Goal: Complete application form

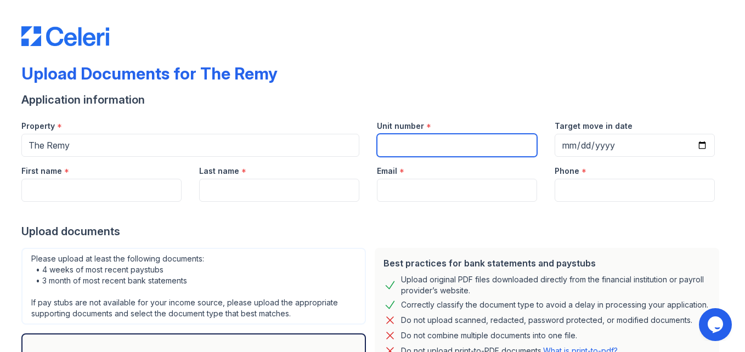
click at [408, 139] on input "Unit number" at bounding box center [457, 145] width 160 height 23
type input "574"
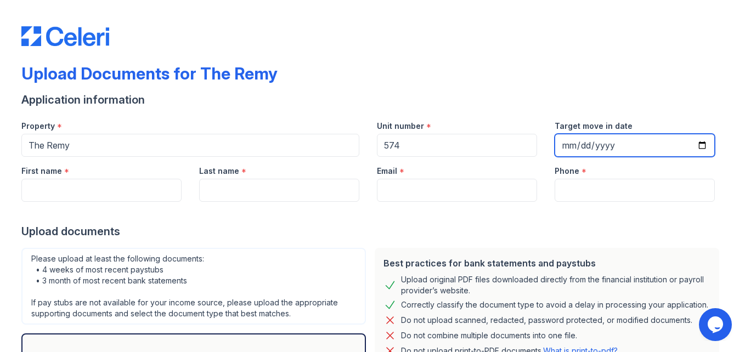
click at [590, 149] on input "Target move in date" at bounding box center [635, 145] width 160 height 23
click at [699, 146] on input "Target move in date" at bounding box center [635, 145] width 160 height 23
type input "[DATE]"
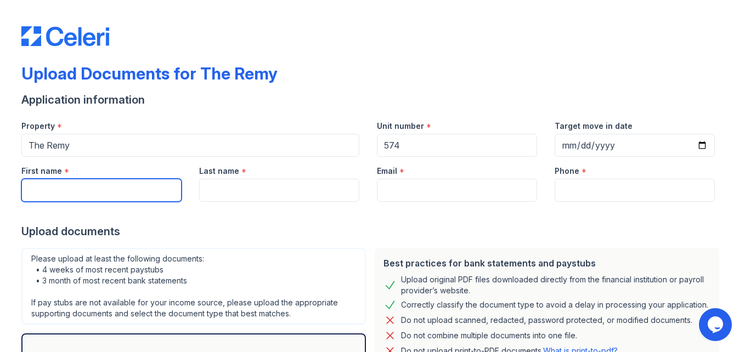
click at [97, 196] on input "First name" at bounding box center [101, 190] width 160 height 23
type input "[PERSON_NAME]"
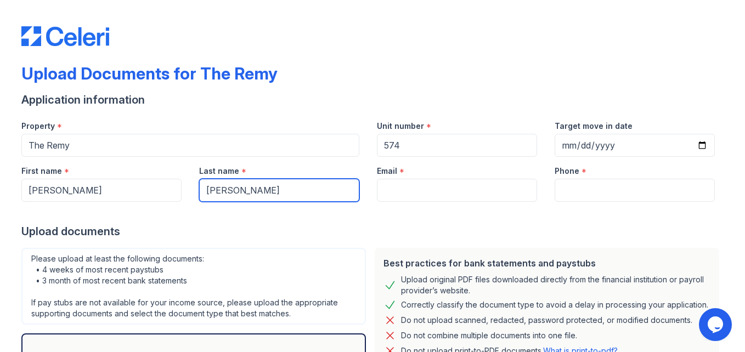
type input "[PERSON_NAME]"
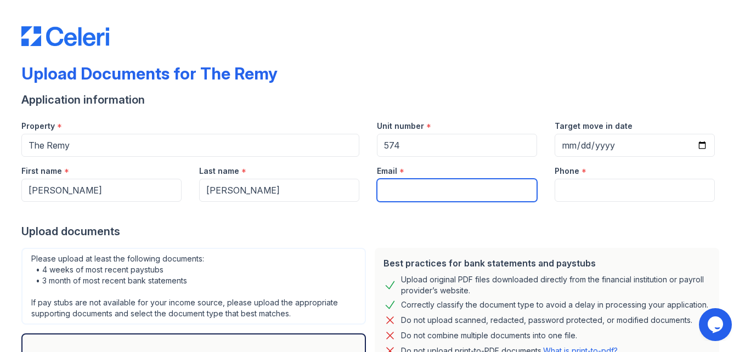
type input ";"
type input "[EMAIL_ADDRESS][DOMAIN_NAME]"
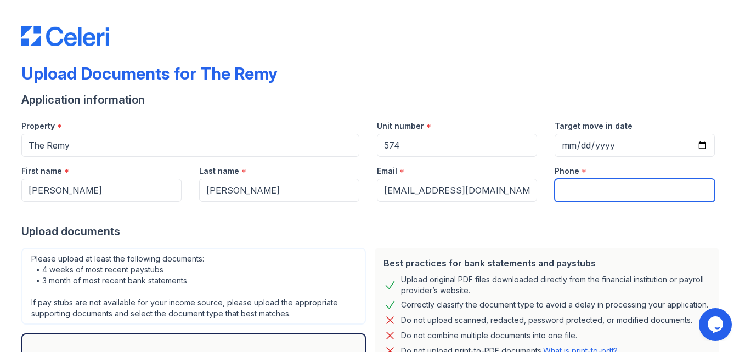
click at [597, 186] on input "Phone" at bounding box center [635, 190] width 160 height 23
type input "3018212662"
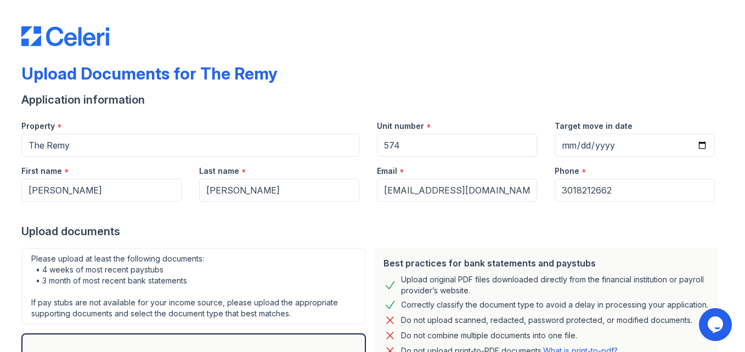
click at [511, 229] on div "Upload documents" at bounding box center [372, 231] width 702 height 15
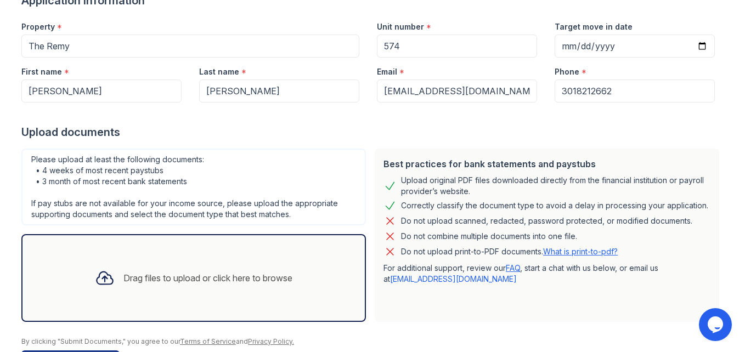
scroll to position [137, 0]
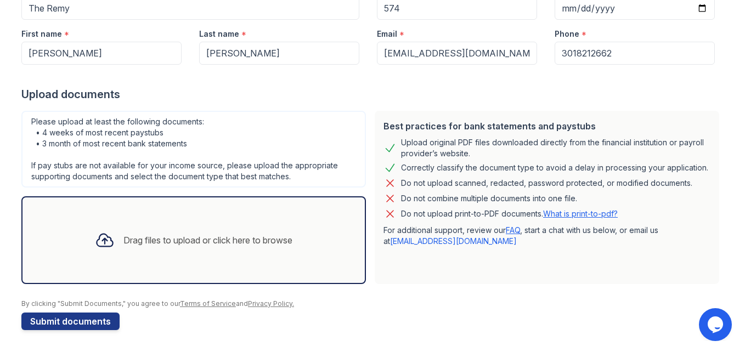
drag, startPoint x: 739, startPoint y: 165, endPoint x: 35, endPoint y: 8, distance: 721.6
click at [121, 257] on div "Drag files to upload or click here to browse" at bounding box center [193, 240] width 215 height 37
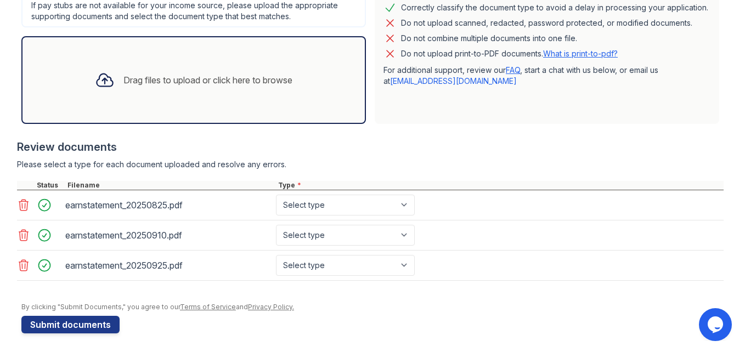
scroll to position [301, 0]
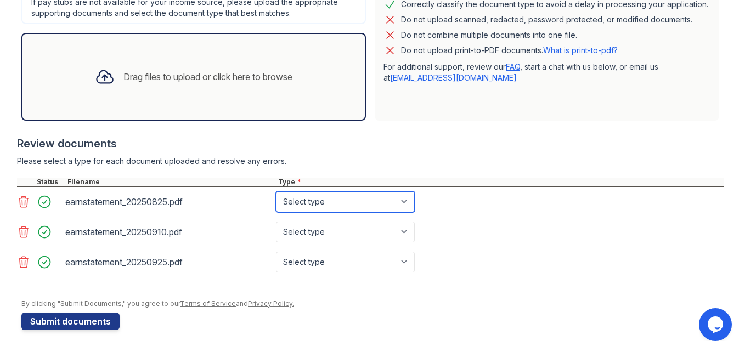
click at [404, 200] on select "Select type Paystub Bank Statement Offer Letter Tax Documents Benefit Award Let…" at bounding box center [345, 201] width 139 height 21
select select "paystub"
click at [276, 191] on select "Select type Paystub Bank Statement Offer Letter Tax Documents Benefit Award Let…" at bounding box center [345, 201] width 139 height 21
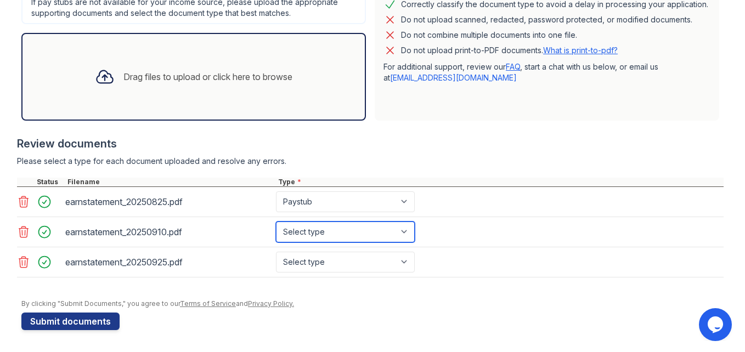
click at [387, 236] on select "Select type Paystub Bank Statement Offer Letter Tax Documents Benefit Award Let…" at bounding box center [345, 232] width 139 height 21
select select "paystub"
click at [276, 222] on select "Select type Paystub Bank Statement Offer Letter Tax Documents Benefit Award Let…" at bounding box center [345, 232] width 139 height 21
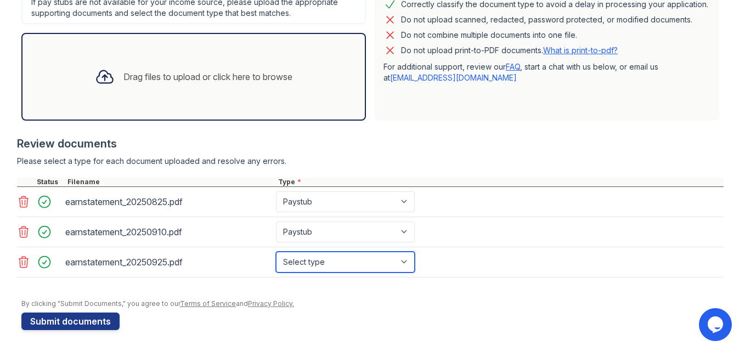
click at [398, 258] on select "Select type Paystub Bank Statement Offer Letter Tax Documents Benefit Award Let…" at bounding box center [345, 262] width 139 height 21
select select "paystub"
click at [276, 252] on select "Select type Paystub Bank Statement Offer Letter Tax Documents Benefit Award Let…" at bounding box center [345, 262] width 139 height 21
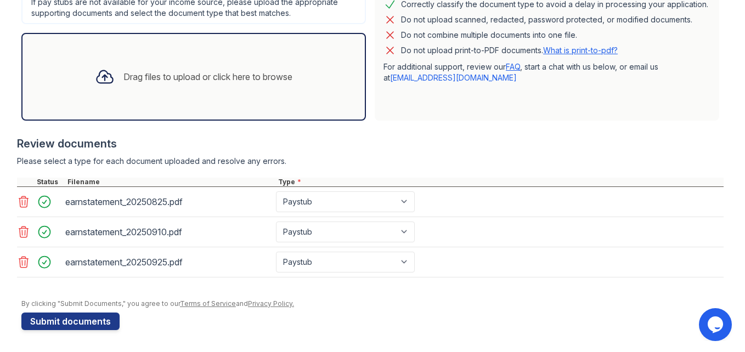
click at [222, 81] on div "Drag files to upload or click here to browse" at bounding box center [207, 76] width 169 height 13
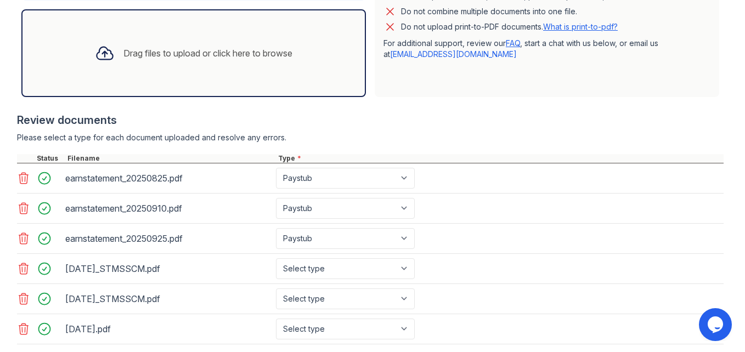
scroll to position [391, 0]
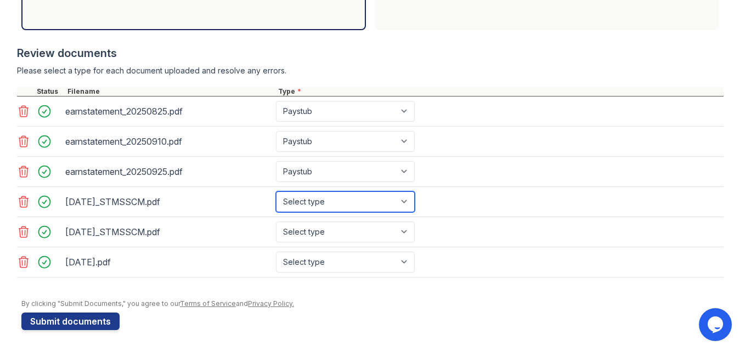
click at [404, 199] on select "Select type Paystub Bank Statement Offer Letter Tax Documents Benefit Award Let…" at bounding box center [345, 201] width 139 height 21
select select "bank_statement"
click at [276, 191] on select "Select type Paystub Bank Statement Offer Letter Tax Documents Benefit Award Let…" at bounding box center [345, 201] width 139 height 21
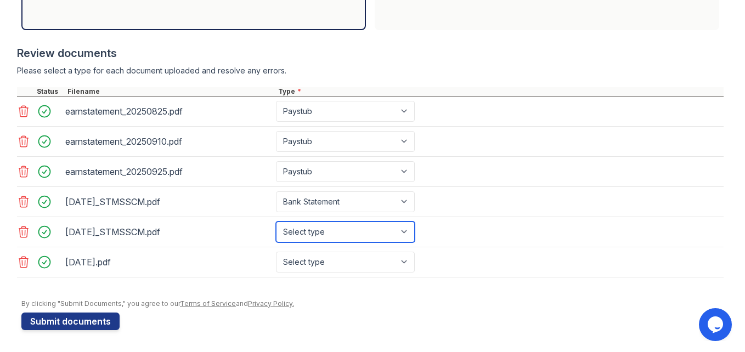
click at [406, 231] on select "Select type Paystub Bank Statement Offer Letter Tax Documents Benefit Award Let…" at bounding box center [345, 232] width 139 height 21
select select "bank_statement"
click at [276, 222] on select "Select type Paystub Bank Statement Offer Letter Tax Documents Benefit Award Let…" at bounding box center [345, 232] width 139 height 21
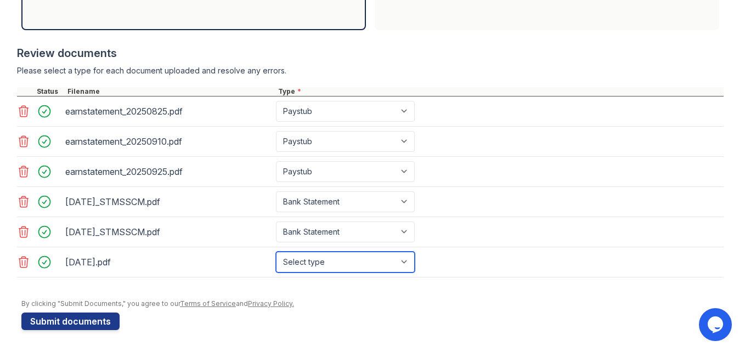
click at [402, 264] on select "Select type Paystub Bank Statement Offer Letter Tax Documents Benefit Award Let…" at bounding box center [345, 262] width 139 height 21
select select "bank_statement"
click at [276, 252] on select "Select type Paystub Bank Statement Offer Letter Tax Documents Benefit Award Let…" at bounding box center [345, 262] width 139 height 21
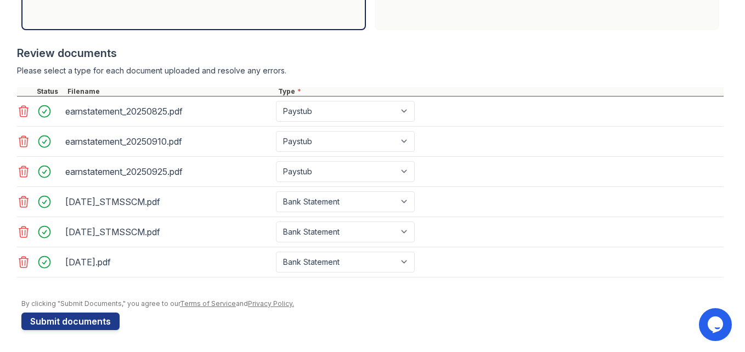
click at [399, 320] on form "Application information Property * The Remy Unit number * 574 Target move in da…" at bounding box center [372, 15] width 702 height 629
click at [52, 320] on button "Submit documents" at bounding box center [70, 322] width 98 height 18
